Goal: Use online tool/utility: Utilize a website feature to perform a specific function

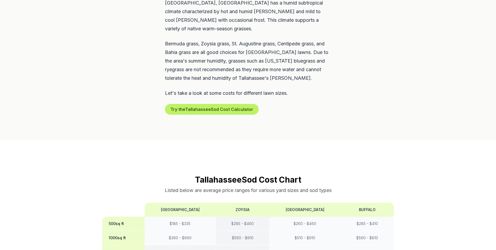
scroll to position [402, 0]
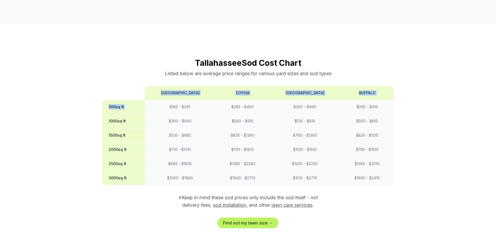
drag, startPoint x: 164, startPoint y: 89, endPoint x: 89, endPoint y: 85, distance: 75.2
click at [129, 100] on th "500 sq ft" at bounding box center [123, 107] width 43 height 14
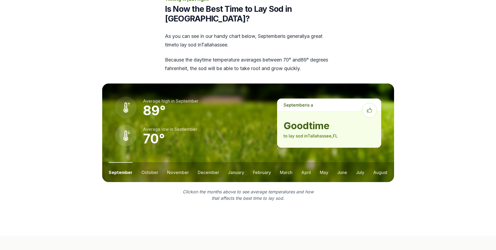
scroll to position [616, 0]
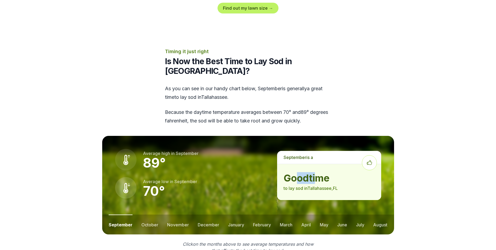
drag, startPoint x: 311, startPoint y: 163, endPoint x: 295, endPoint y: 163, distance: 16.1
click at [295, 172] on strong "good time" at bounding box center [328, 177] width 91 height 11
click at [143, 214] on button "october" at bounding box center [149, 224] width 17 height 20
click at [167, 214] on button "november" at bounding box center [178, 224] width 22 height 20
click at [200, 214] on button "december" at bounding box center [207, 224] width 21 height 20
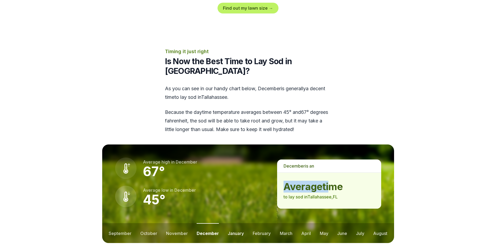
click at [234, 223] on button "january" at bounding box center [236, 233] width 16 height 20
click at [257, 223] on button "february" at bounding box center [262, 233] width 18 height 20
click at [287, 223] on button "march" at bounding box center [286, 233] width 13 height 20
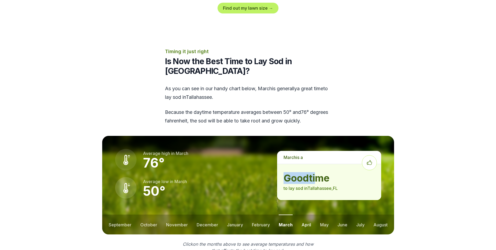
click at [304, 214] on button "april" at bounding box center [306, 224] width 10 height 20
click at [106, 214] on ul "september october november december january february march april may june july …" at bounding box center [248, 224] width 292 height 20
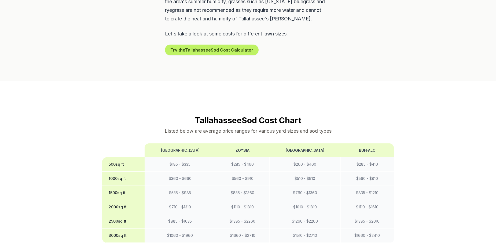
scroll to position [402, 0]
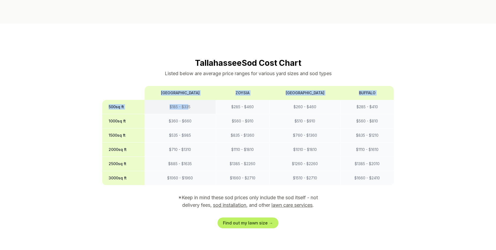
drag, startPoint x: 395, startPoint y: 89, endPoint x: 188, endPoint y: 90, distance: 207.5
click at [188, 90] on div "Tallahassee Sod Cost Chart Listed below are average price ranges for various ya…" at bounding box center [248, 143] width 309 height 170
click at [173, 100] on td "$ 185 - $ 335" at bounding box center [179, 107] width 71 height 14
click at [175, 100] on td "$ 185 - $ 335" at bounding box center [179, 107] width 71 height 14
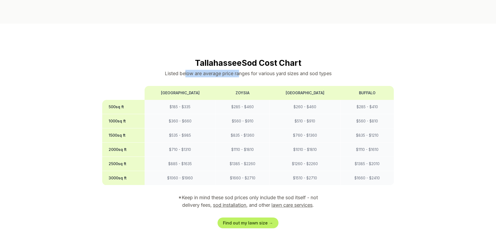
drag, startPoint x: 223, startPoint y: 51, endPoint x: 239, endPoint y: 52, distance: 16.1
click at [239, 70] on p "Listed below are average price ranges for various yard sizes and sod types" at bounding box center [248, 74] width 292 height 8
drag, startPoint x: 283, startPoint y: 181, endPoint x: 198, endPoint y: 183, distance: 84.4
click at [198, 194] on p "*Keep in mind these sod prices only include the sod itself - not delivery fees,…" at bounding box center [248, 201] width 154 height 15
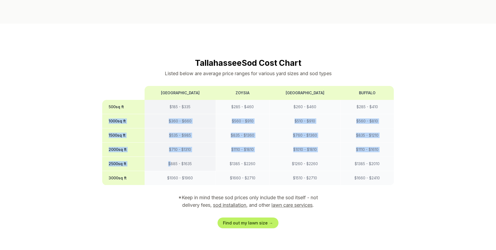
drag, startPoint x: 361, startPoint y: 90, endPoint x: 170, endPoint y: 144, distance: 199.2
click at [170, 144] on tbody "500 sq ft $ 185 - $ 335 $ 285 - $ 460 $ 260 - $ 460 $ 285 - $ 410 1000 sq ft $ …" at bounding box center [248, 142] width 292 height 85
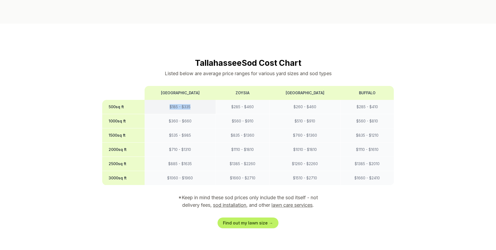
drag, startPoint x: 165, startPoint y: 91, endPoint x: 207, endPoint y: 87, distance: 42.3
click at [205, 100] on td "$ 185 - $ 335" at bounding box center [179, 107] width 71 height 14
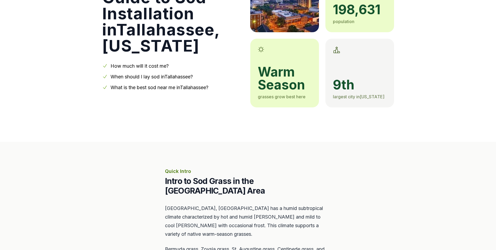
scroll to position [295, 0]
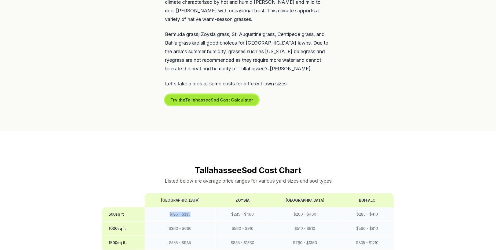
click at [214, 94] on button "Try the Tallahassee Sod Cost Calculator" at bounding box center [212, 99] width 94 height 11
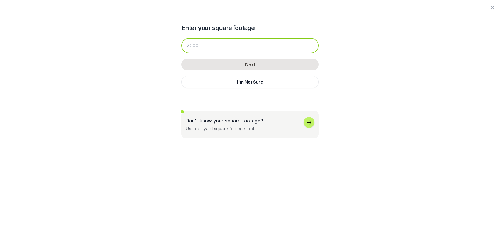
click at [219, 47] on input "number" at bounding box center [249, 45] width 137 height 15
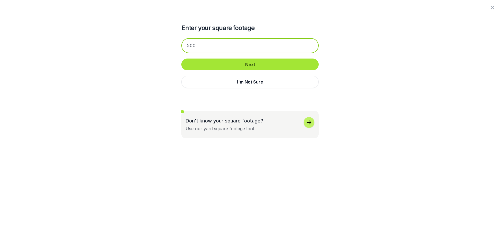
type input "500"
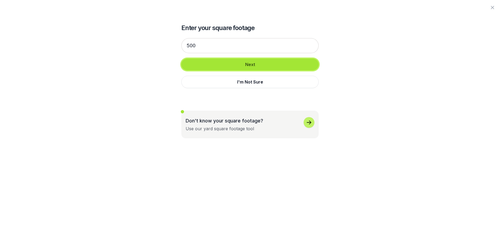
click at [282, 62] on button "Next" at bounding box center [249, 64] width 137 height 12
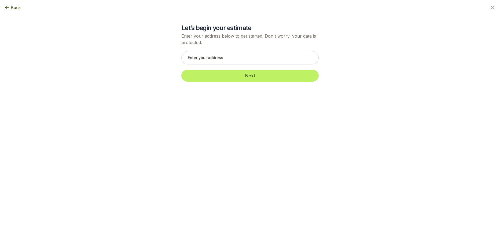
click at [9, 9] on icon "button" at bounding box center [6, 7] width 5 height 5
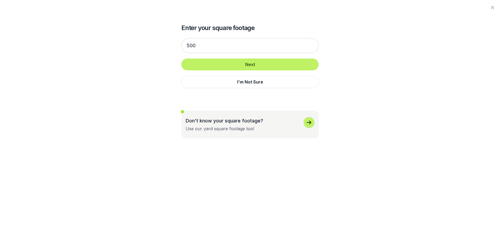
click at [9, 9] on div at bounding box center [250, 7] width 500 height 15
click at [491, 6] on icon "button" at bounding box center [491, 7] width 3 height 3
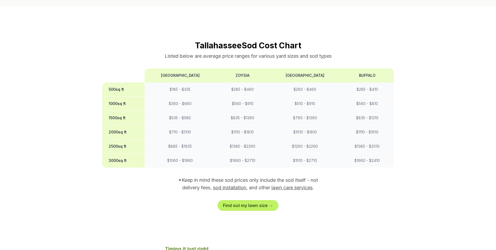
scroll to position [429, 0]
